Goal: Task Accomplishment & Management: Manage account settings

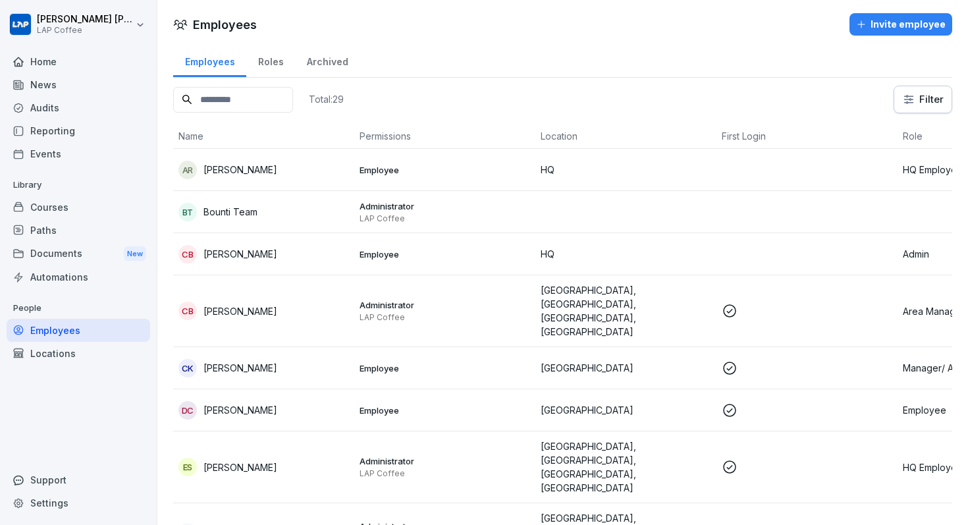
click at [58, 104] on div "Audits" at bounding box center [79, 107] width 144 height 23
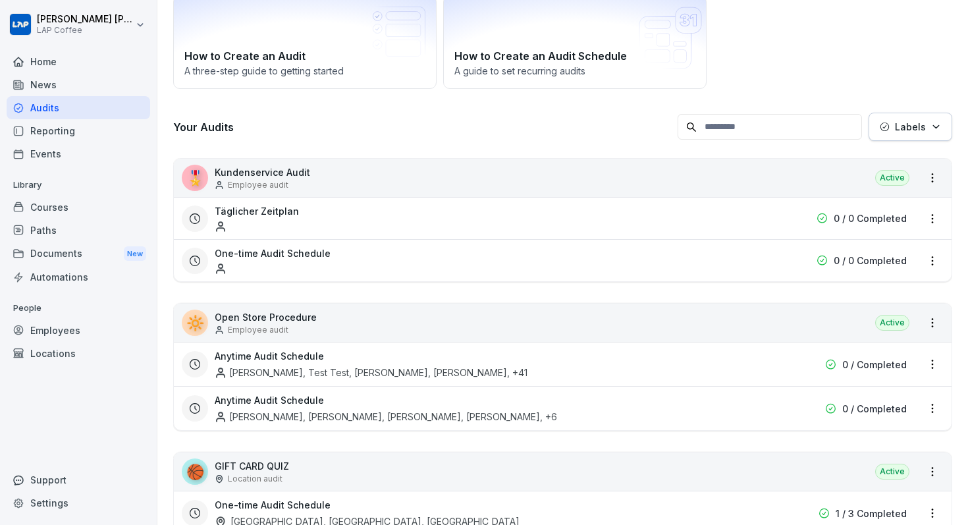
scroll to position [113, 0]
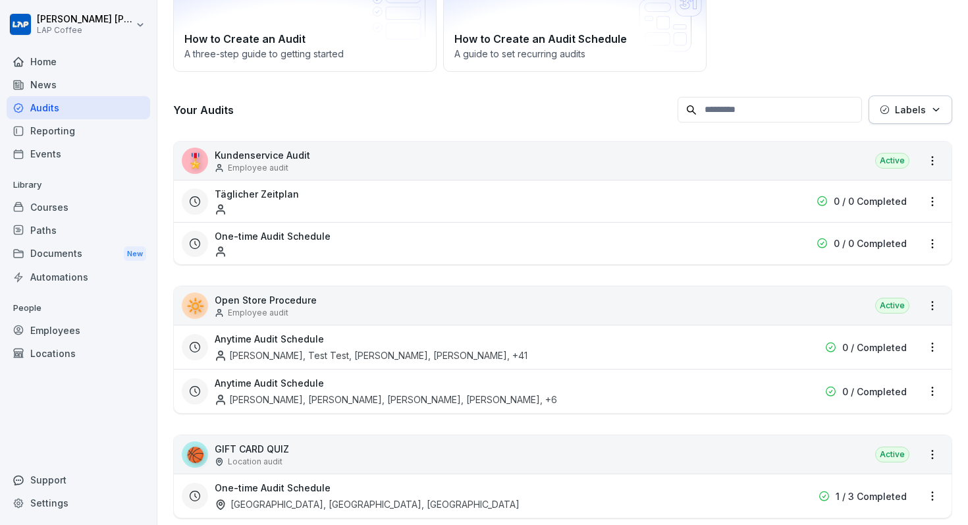
click at [933, 158] on html "[PERSON_NAME] LAP Coffee Home News Audits Reporting Events Library Courses Path…" at bounding box center [484, 262] width 968 height 525
click at [932, 197] on html "[PERSON_NAME] LAP Coffee Home News Audits Reporting Events Library Courses Path…" at bounding box center [484, 262] width 968 height 525
click at [892, 290] on div "Delete Audit Schedule" at bounding box center [877, 291] width 132 height 22
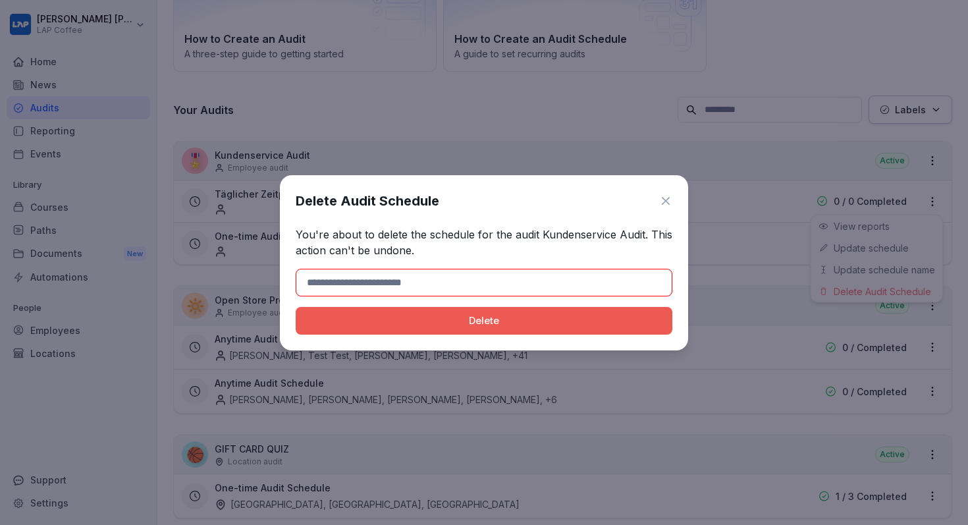
click at [667, 208] on div "Delete Audit Schedule" at bounding box center [484, 201] width 377 height 20
click at [668, 202] on icon at bounding box center [666, 201] width 8 height 8
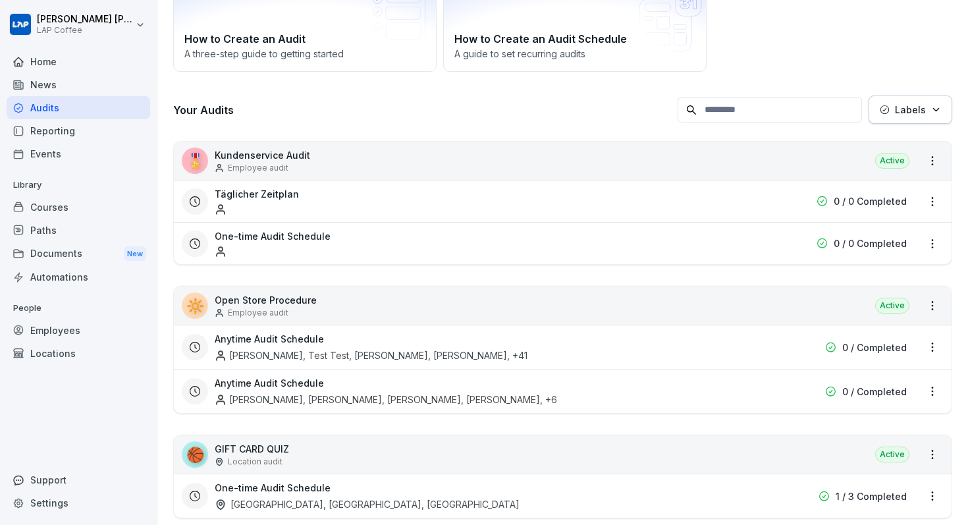
click at [930, 160] on html "[PERSON_NAME] LAP Coffee Home News Audits Reporting Events Library Courses Path…" at bounding box center [484, 262] width 968 height 525
click at [291, 169] on html "[PERSON_NAME] LAP Coffee Home News Audits Reporting Events Library Courses Path…" at bounding box center [484, 262] width 968 height 525
click at [284, 161] on p "Kundenservice Audit" at bounding box center [262, 155] width 95 height 14
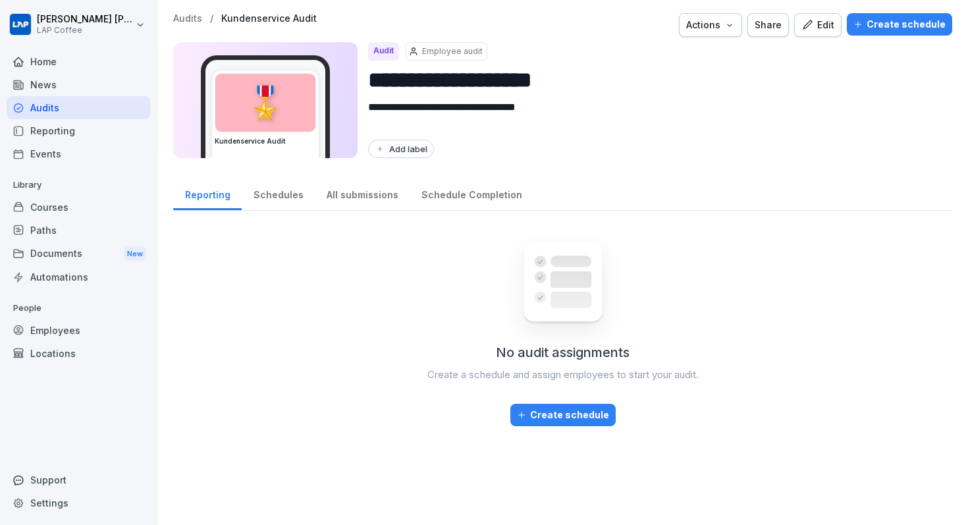
click at [840, 29] on button "Edit" at bounding box center [817, 25] width 47 height 24
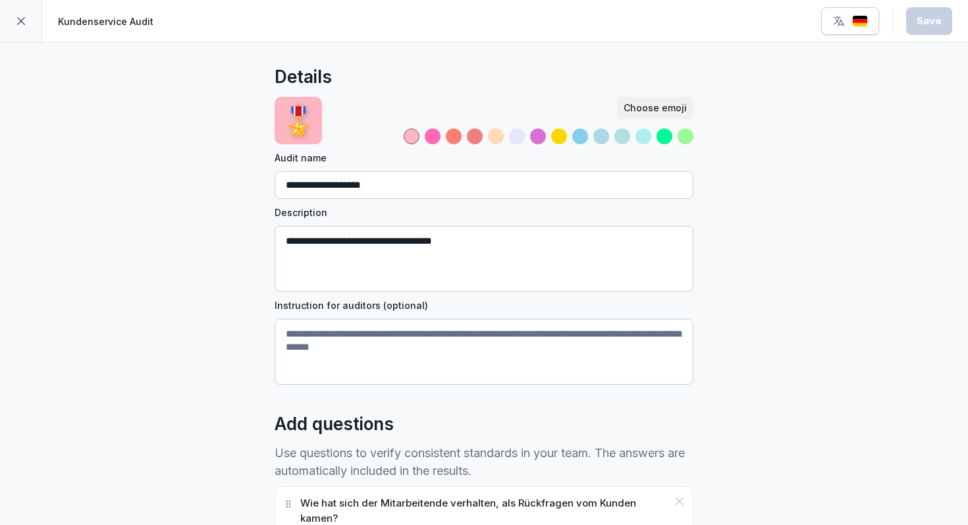
click at [14, 31] on div at bounding box center [21, 21] width 42 height 42
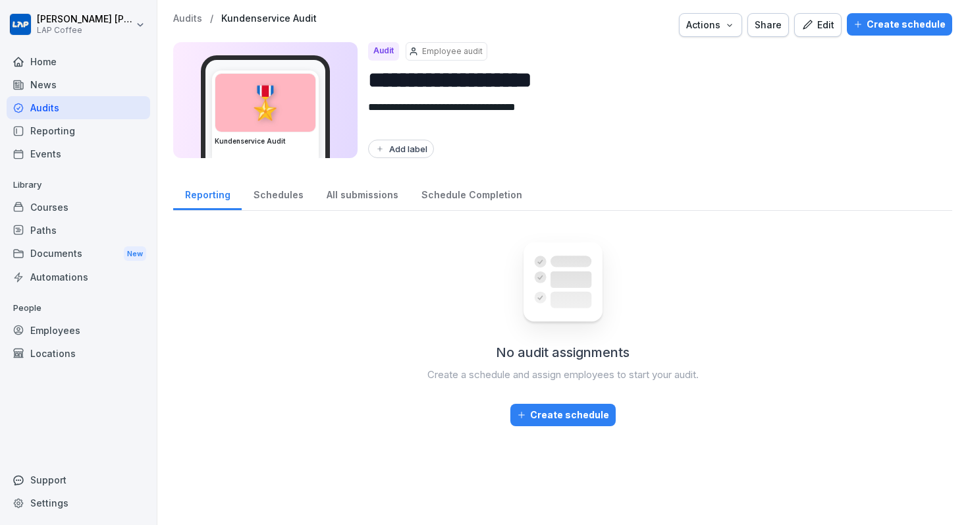
click at [742, 24] on button "Actions" at bounding box center [710, 25] width 63 height 24
click at [668, 80] on p "Delete audit" at bounding box center [655, 78] width 53 height 12
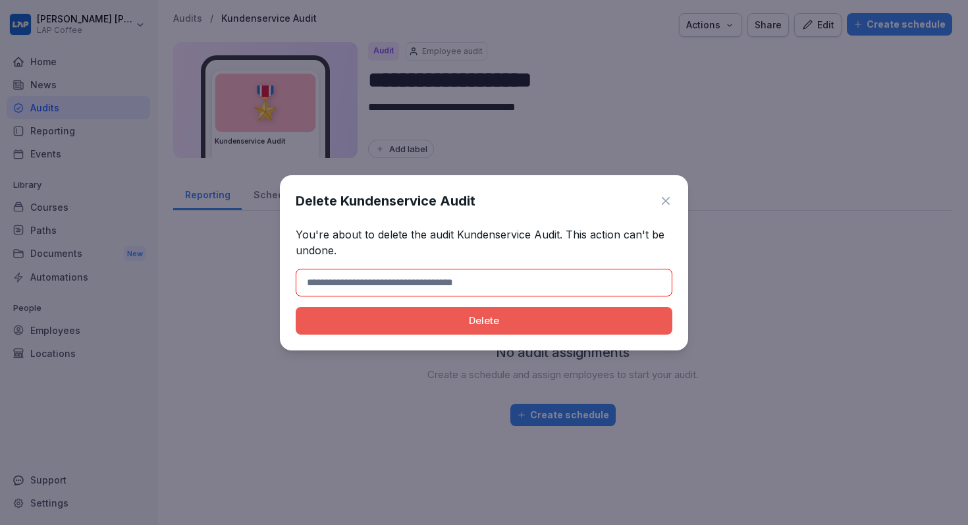
click at [381, 201] on h1 "Delete Kundenservice Audit" at bounding box center [386, 201] width 180 height 20
drag, startPoint x: 342, startPoint y: 202, endPoint x: 533, endPoint y: 217, distance: 191.5
click at [533, 216] on div "Delete Kundenservice Audit You're about to delete the audit Kundenservice Audit…" at bounding box center [484, 262] width 408 height 175
copy h1 "Kundenservice Audit"
click at [452, 271] on input at bounding box center [484, 283] width 377 height 28
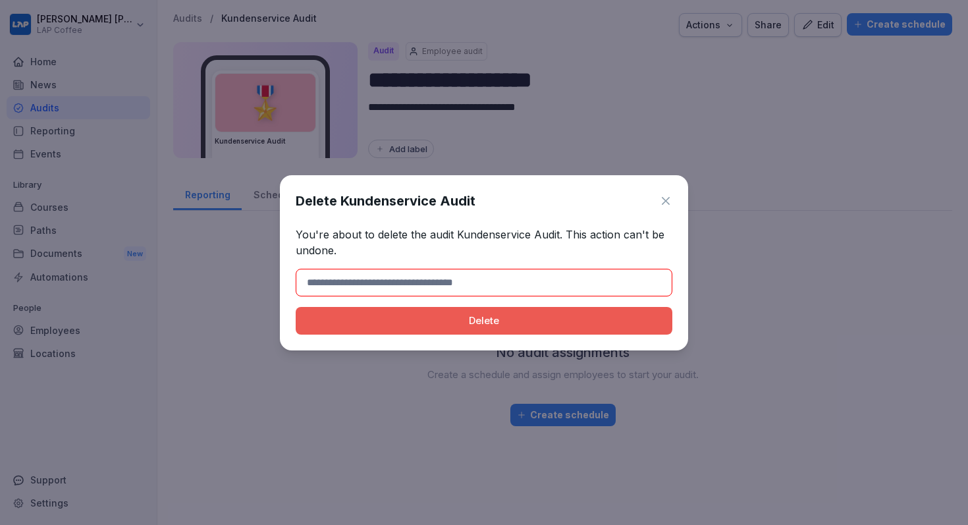
paste input "**********"
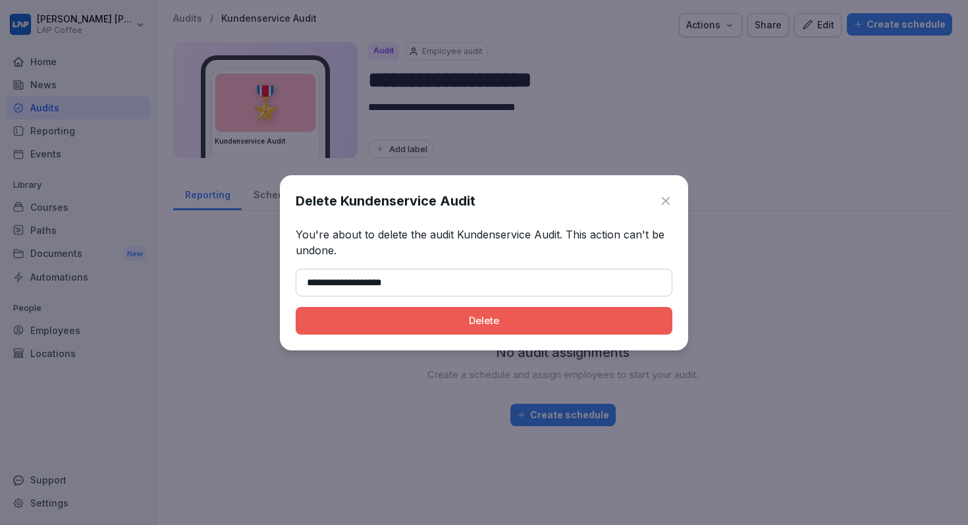
type input "**********"
click at [478, 319] on div "Delete" at bounding box center [484, 320] width 356 height 14
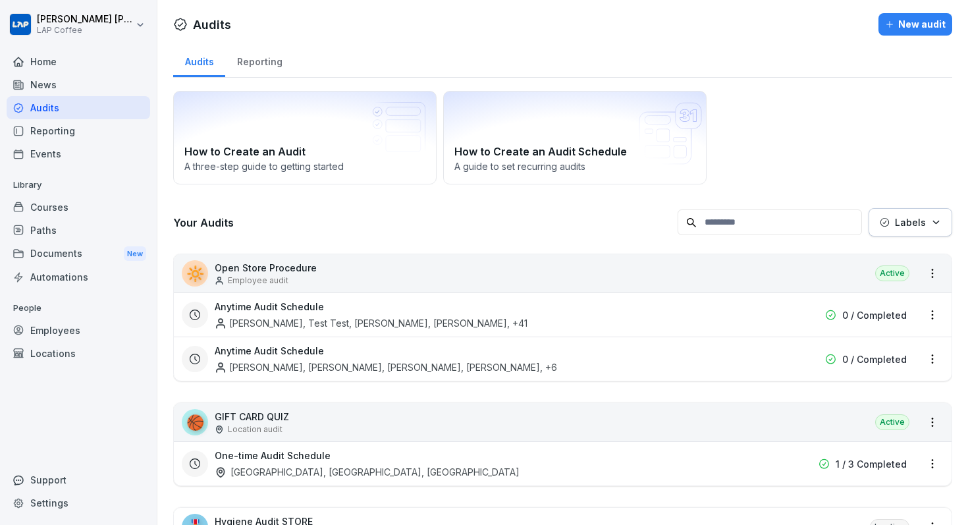
click at [939, 284] on div "🔆 Open Store Procedure Employee audit Active" at bounding box center [563, 273] width 778 height 38
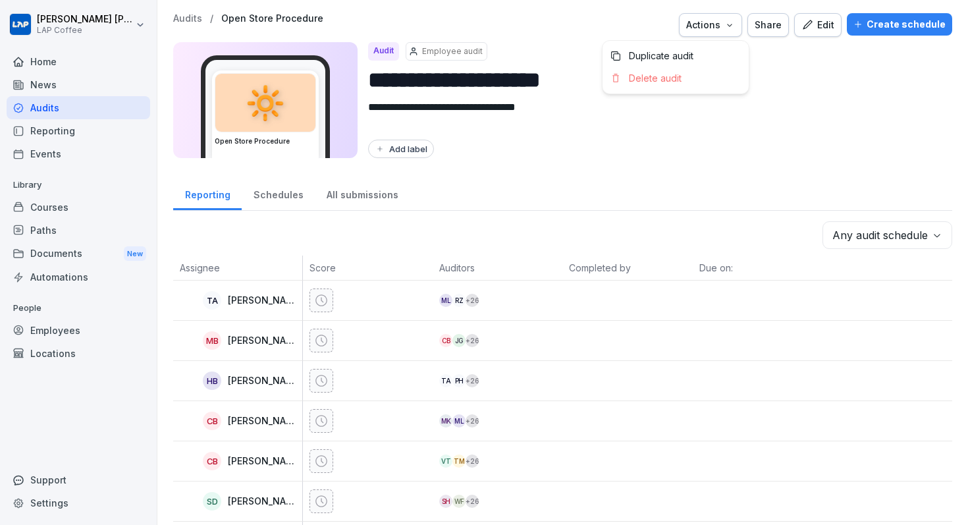
click at [735, 18] on div "Actions" at bounding box center [710, 25] width 49 height 14
click at [671, 74] on p "Delete audit" at bounding box center [655, 78] width 53 height 12
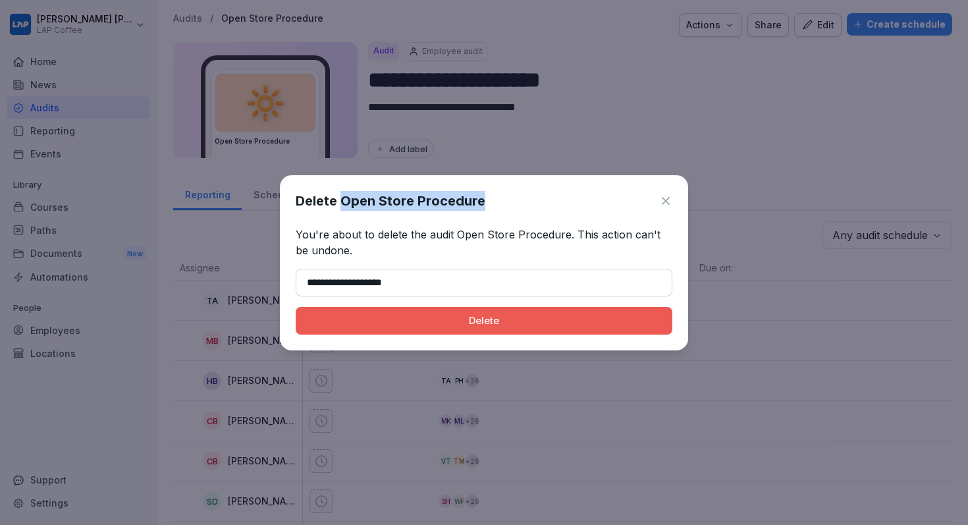
drag, startPoint x: 342, startPoint y: 203, endPoint x: 517, endPoint y: 211, distance: 174.7
click at [517, 211] on div "**********" at bounding box center [484, 262] width 408 height 175
copy h1 "Open Store Procedure"
click at [426, 280] on input "**********" at bounding box center [484, 283] width 377 height 28
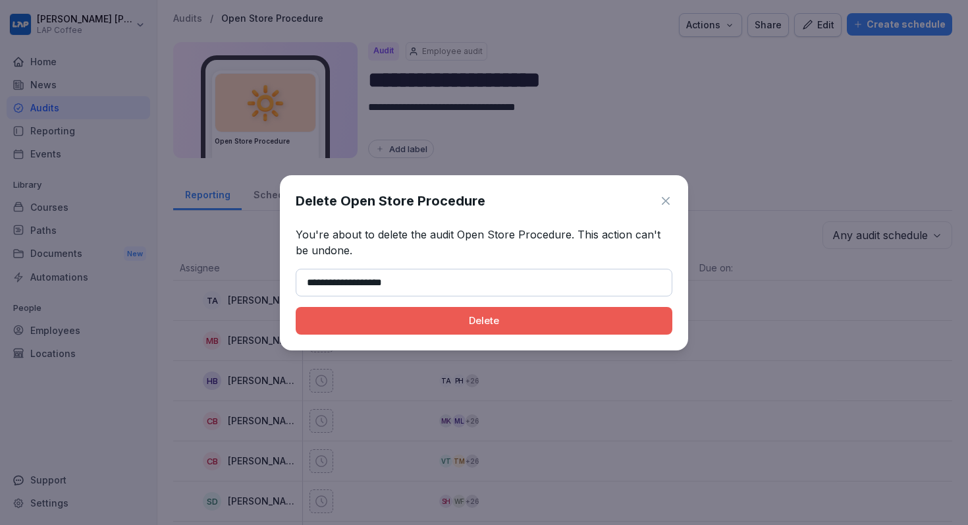
click at [426, 280] on input "**********" at bounding box center [484, 283] width 377 height 28
paste input "*"
type input "**********"
click at [419, 321] on div "Delete" at bounding box center [484, 320] width 356 height 14
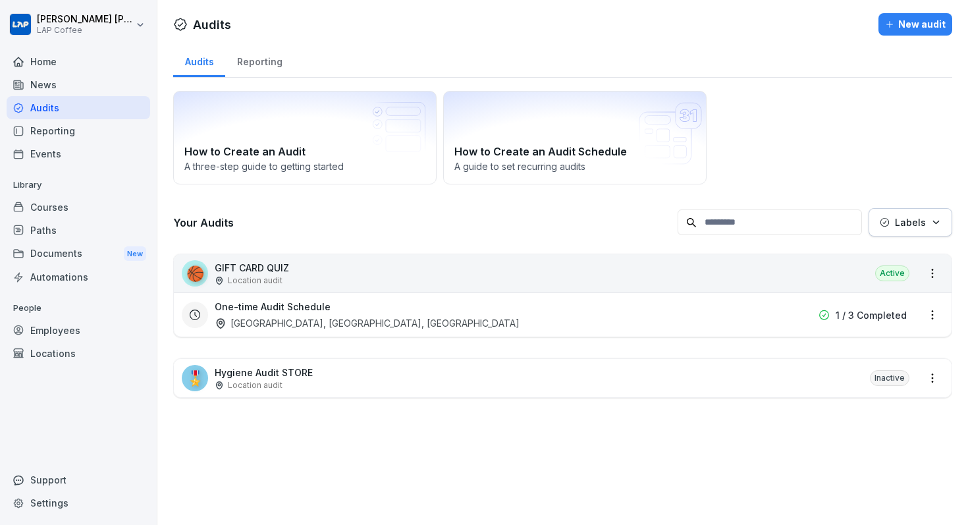
click at [269, 261] on p "GIFT CARD QUIZ" at bounding box center [252, 268] width 74 height 14
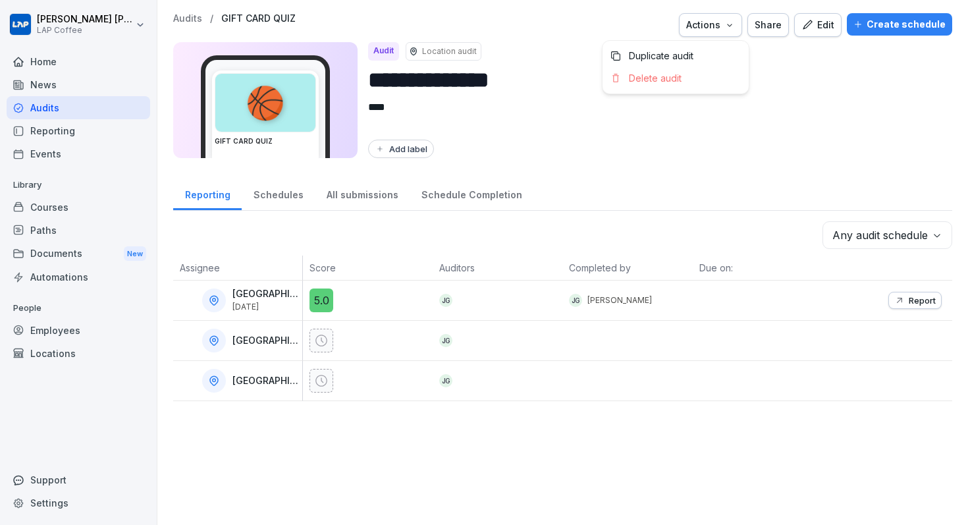
click at [720, 24] on div "Actions" at bounding box center [710, 25] width 49 height 14
click at [670, 74] on p "Delete audit" at bounding box center [655, 78] width 53 height 12
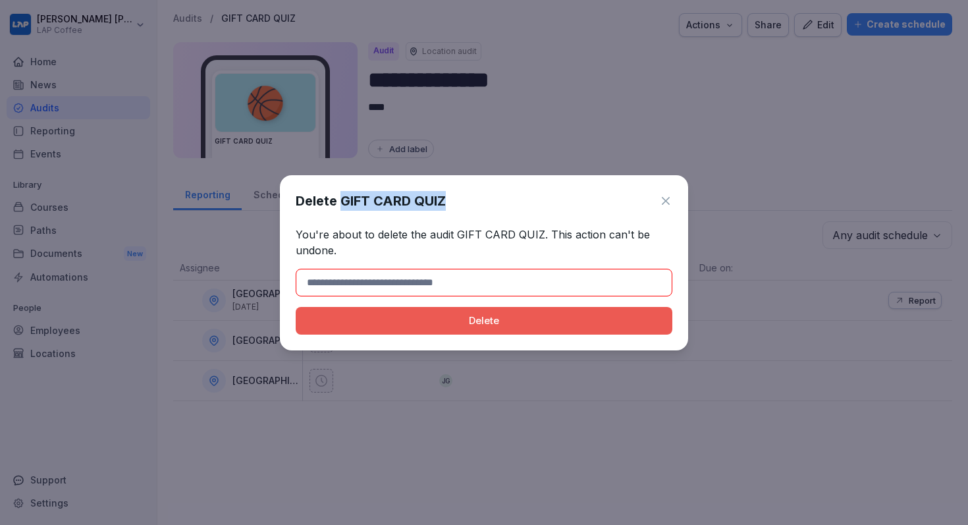
drag, startPoint x: 341, startPoint y: 198, endPoint x: 547, endPoint y: 221, distance: 207.4
click at [545, 221] on div "Delete GIFT CARD QUIZ You're about to delete the audit GIFT CARD QUIZ. This act…" at bounding box center [484, 262] width 408 height 175
copy div "GIFT CARD QUIZ"
click at [413, 271] on input at bounding box center [484, 283] width 377 height 28
paste input "**********"
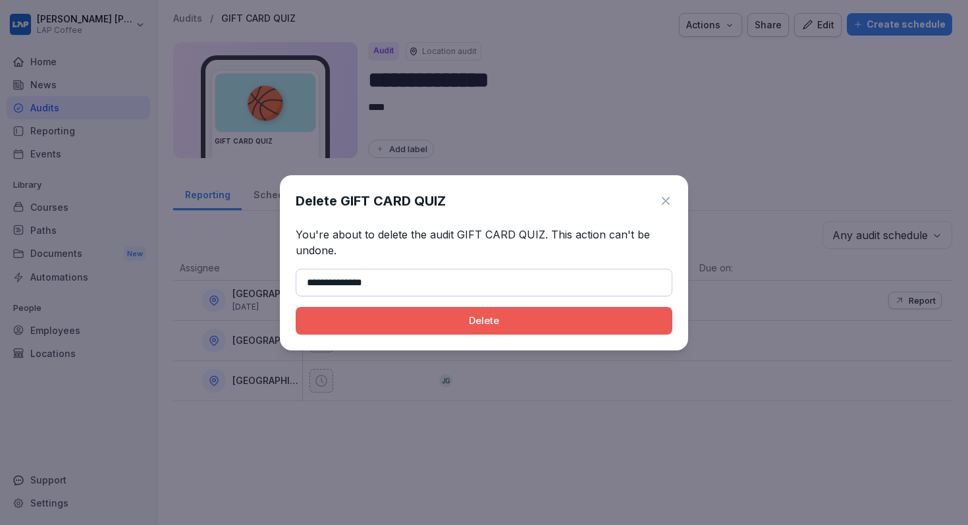
type input "**********"
click at [360, 329] on button "Delete" at bounding box center [484, 321] width 377 height 28
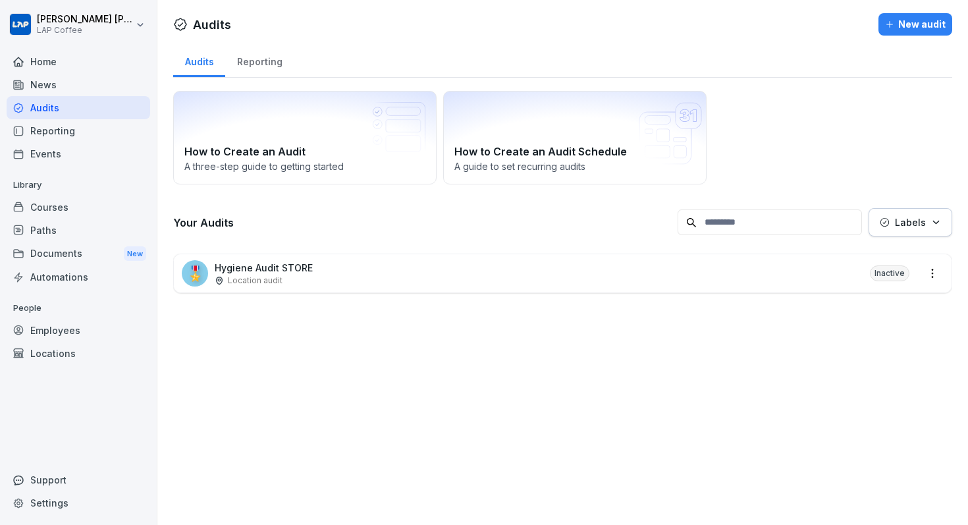
click at [922, 278] on div "🎖️ Hygiene Audit STORE Location audit Inactive" at bounding box center [563, 273] width 778 height 38
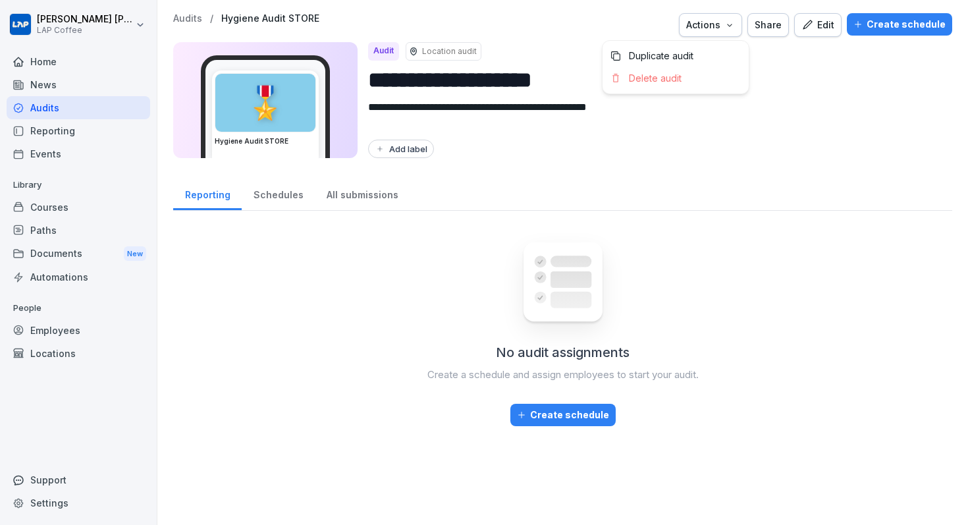
click at [726, 26] on div "Actions" at bounding box center [710, 25] width 49 height 14
click at [663, 81] on p "Delete audit" at bounding box center [655, 78] width 53 height 12
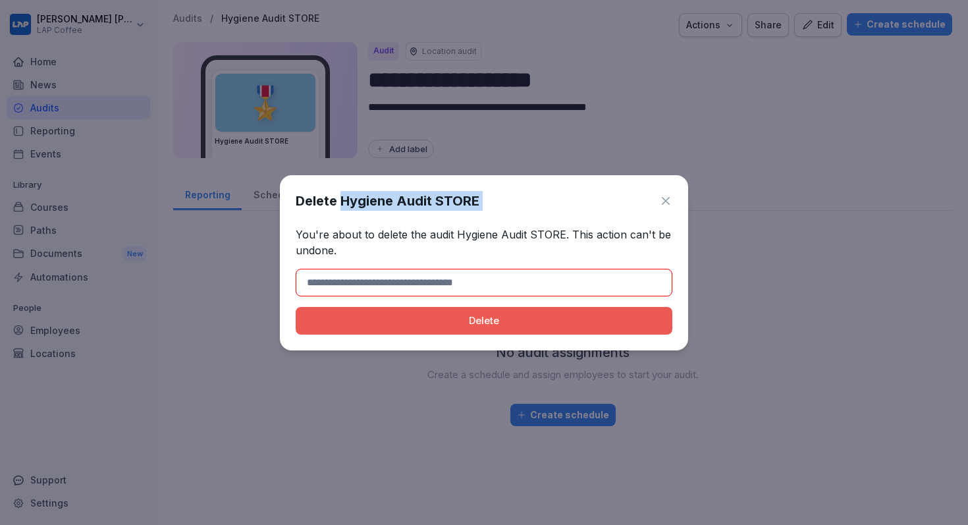
drag, startPoint x: 340, startPoint y: 201, endPoint x: 568, endPoint y: 221, distance: 229.3
click at [566, 220] on div "Delete Hygiene Audit STORE You're about to delete the audit Hygiene Audit STORE…" at bounding box center [484, 262] width 408 height 175
copy div "Hygiene Audit STORE"
click at [413, 276] on input at bounding box center [484, 283] width 377 height 28
paste input "**********"
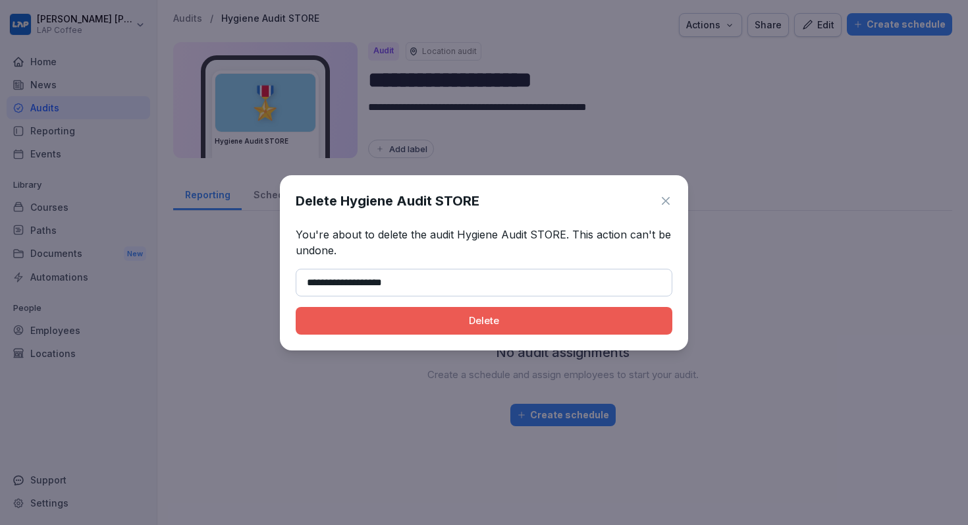
type input "**********"
click at [388, 317] on div "Delete" at bounding box center [484, 320] width 356 height 14
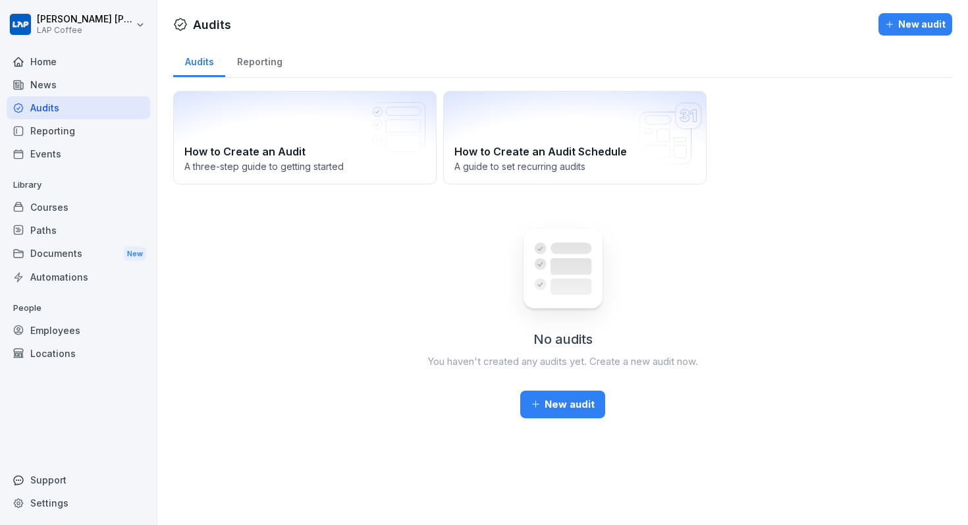
click at [78, 74] on div "News" at bounding box center [79, 84] width 144 height 23
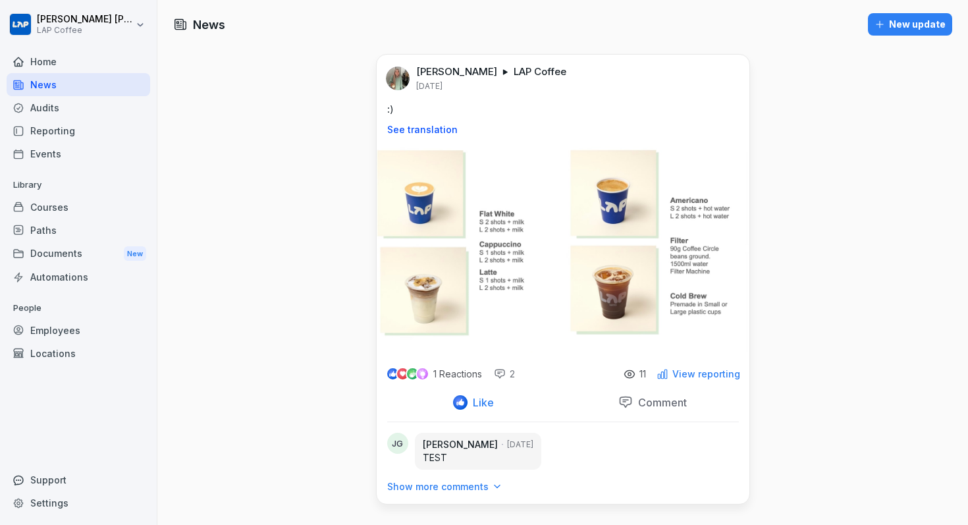
click at [72, 63] on div "Home" at bounding box center [79, 61] width 144 height 23
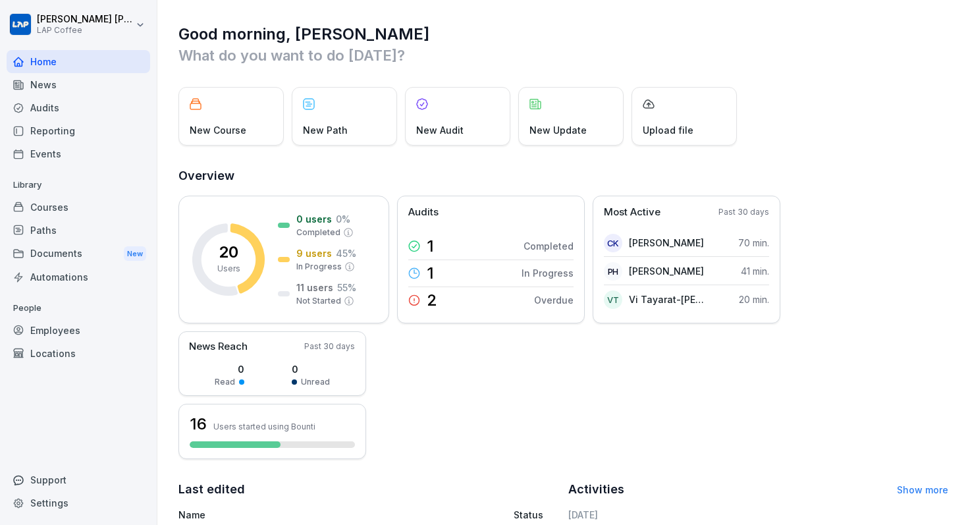
click at [57, 223] on div "Paths" at bounding box center [79, 230] width 144 height 23
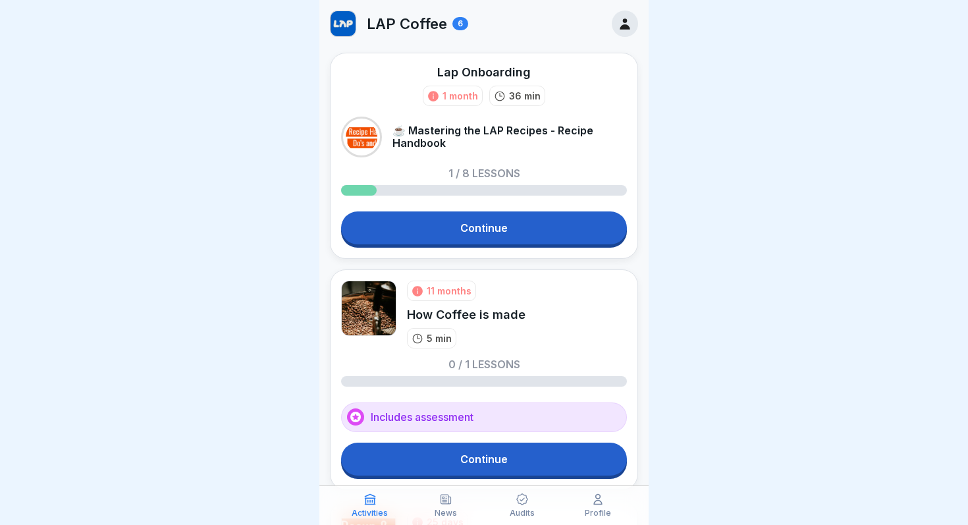
click at [448, 502] on icon at bounding box center [445, 498] width 13 height 13
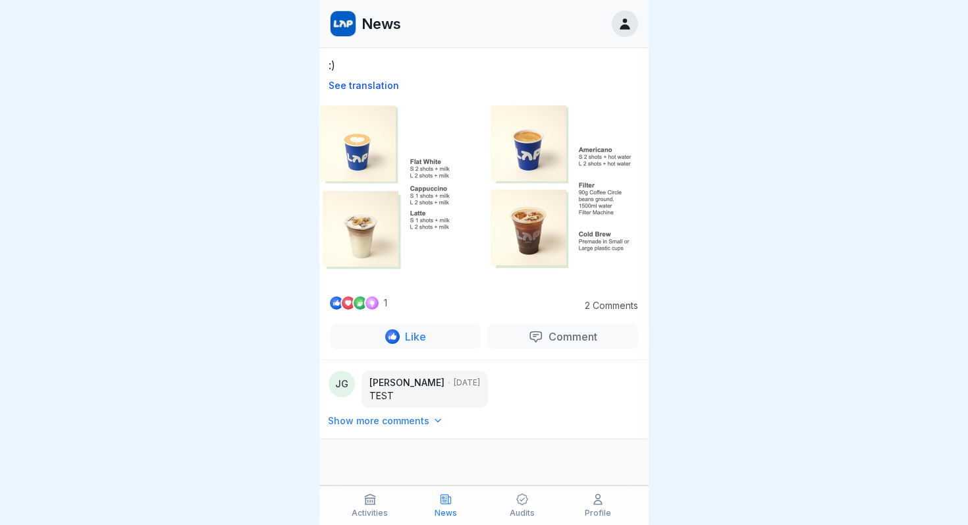
scroll to position [54, 0]
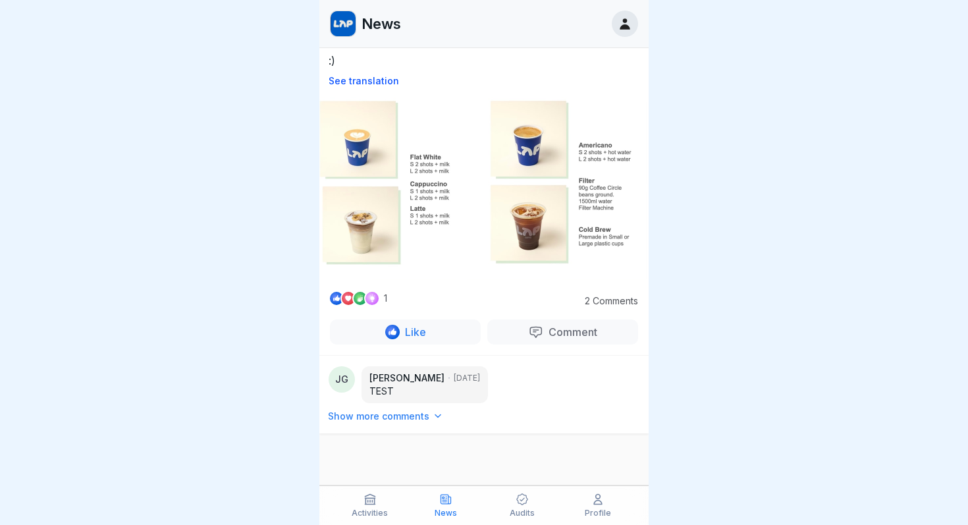
click at [523, 506] on div "Audits" at bounding box center [522, 504] width 70 height 25
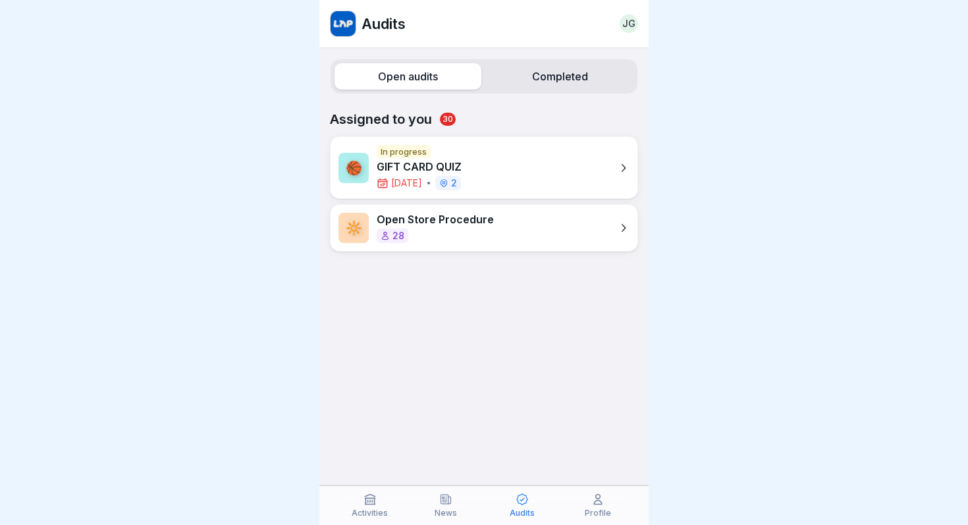
click at [371, 14] on div "Audits" at bounding box center [368, 24] width 76 height 26
click at [337, 21] on img at bounding box center [342, 23] width 25 height 25
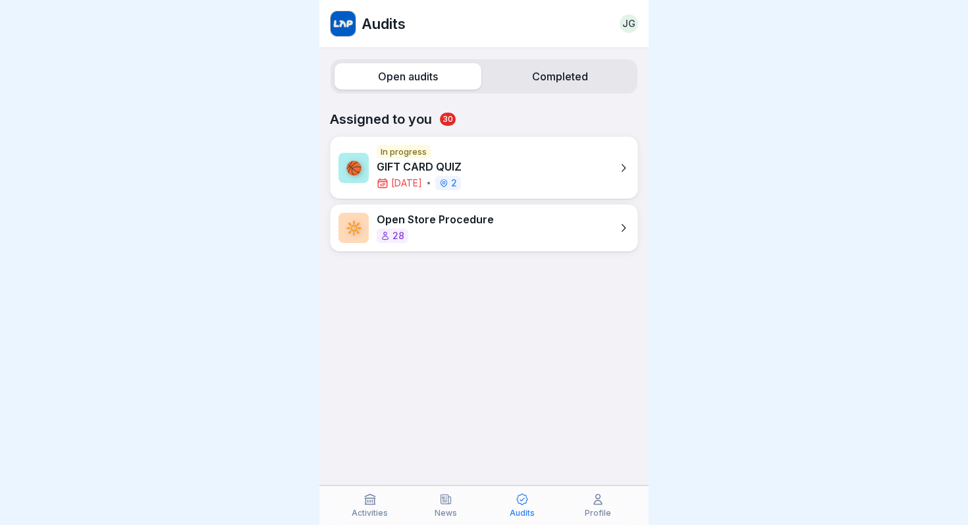
click at [373, 510] on p "Activities" at bounding box center [370, 512] width 36 height 9
